Goal: Information Seeking & Learning: Learn about a topic

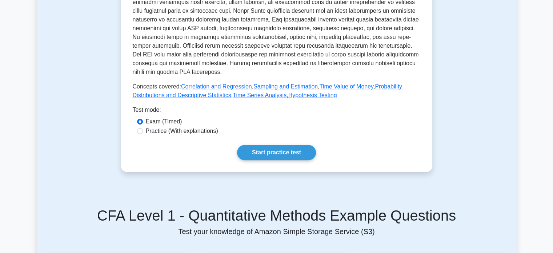
scroll to position [291, 0]
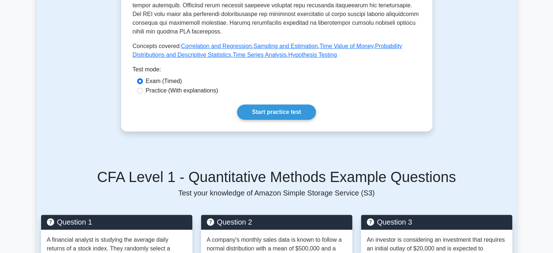
click at [144, 92] on div "Practice (With explanations)" at bounding box center [276, 90] width 279 height 9
click at [138, 90] on input "Practice (With explanations)" at bounding box center [140, 91] width 6 height 6
radio input "true"
click at [264, 117] on link "Start practice test" at bounding box center [276, 111] width 79 height 15
